Goal: Navigation & Orientation: Find specific page/section

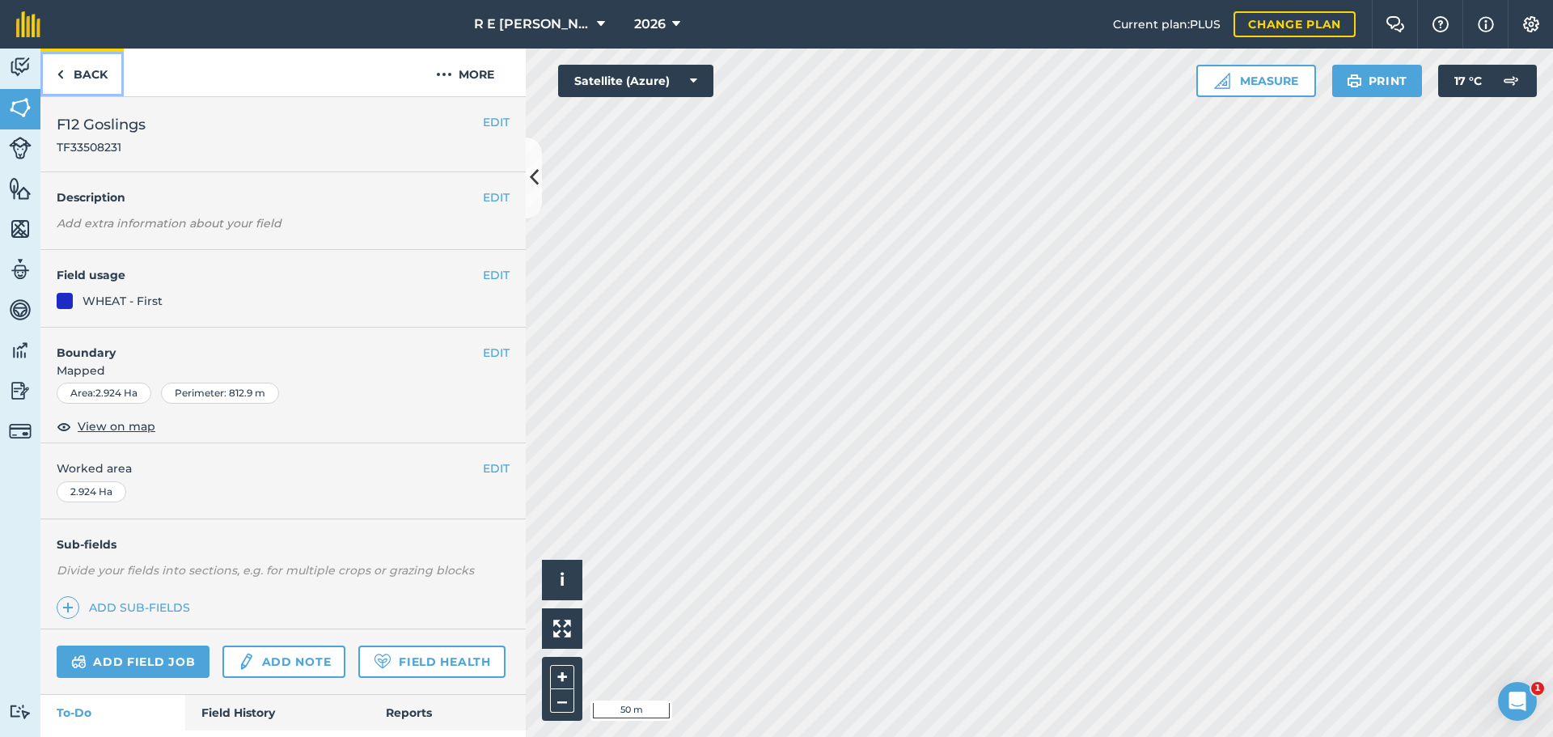
click at [92, 77] on link "Back" at bounding box center [81, 73] width 83 height 48
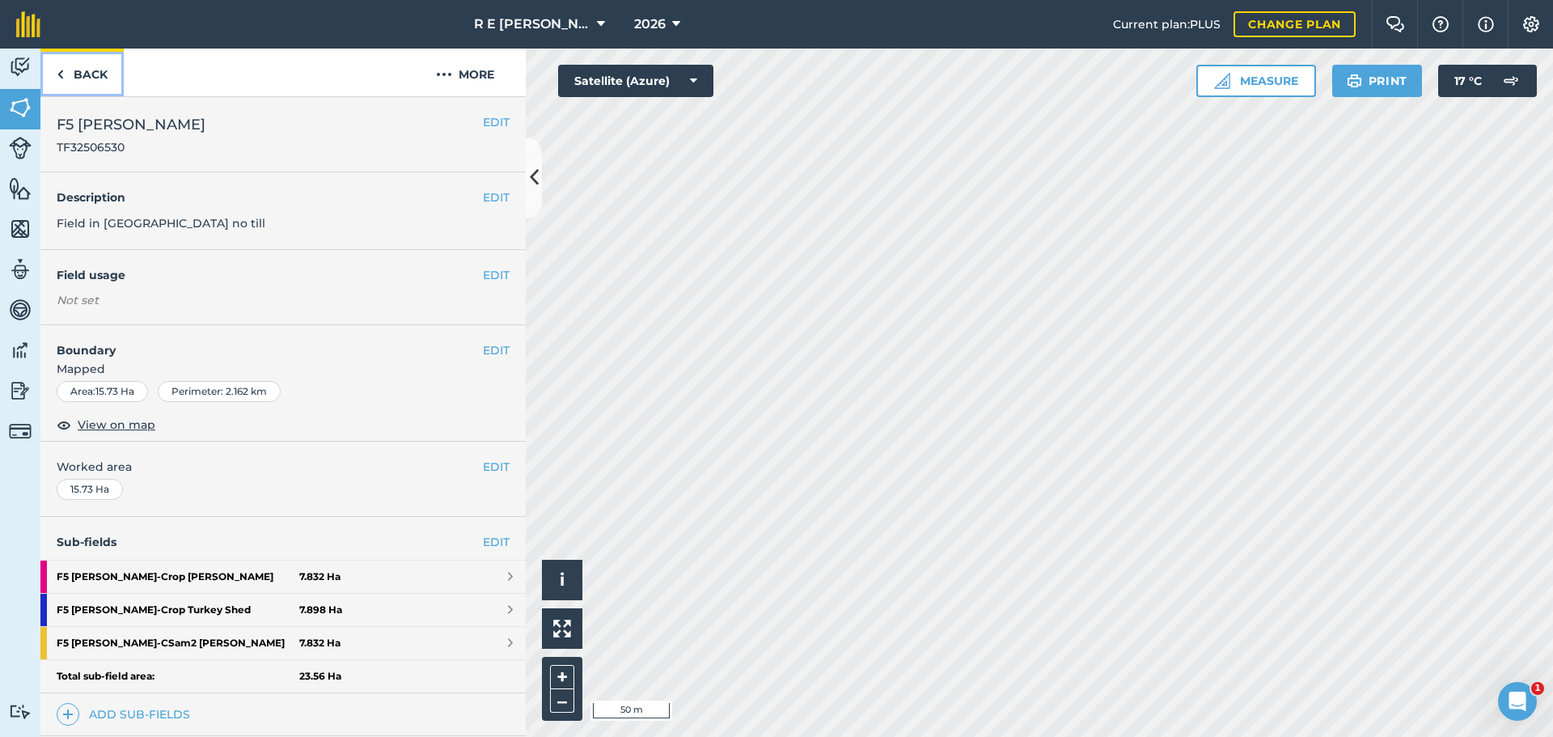
click at [70, 77] on link "Back" at bounding box center [81, 73] width 83 height 48
